Goal: Navigation & Orientation: Go to known website

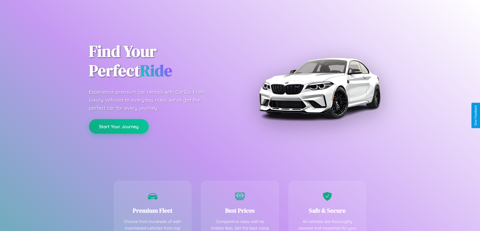
click at [119, 127] on button "Start Your Journey" at bounding box center [119, 126] width 60 height 15
click at [119, 126] on button "Start Your Journey" at bounding box center [119, 126] width 60 height 15
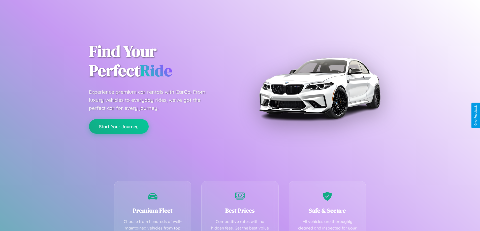
click at [119, 126] on button "Start Your Journey" at bounding box center [119, 126] width 60 height 15
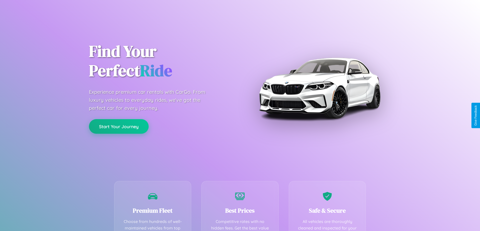
click at [119, 126] on button "Start Your Journey" at bounding box center [119, 126] width 60 height 15
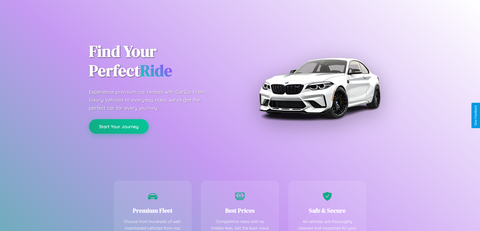
click at [119, 126] on button "Start Your Journey" at bounding box center [119, 126] width 60 height 15
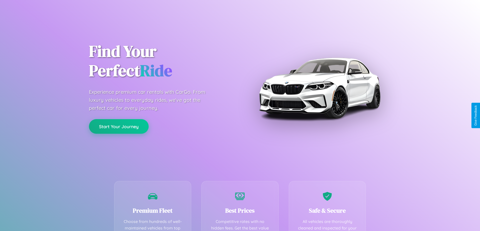
click at [119, 126] on button "Start Your Journey" at bounding box center [119, 126] width 60 height 15
